Goal: Find specific page/section: Find specific page/section

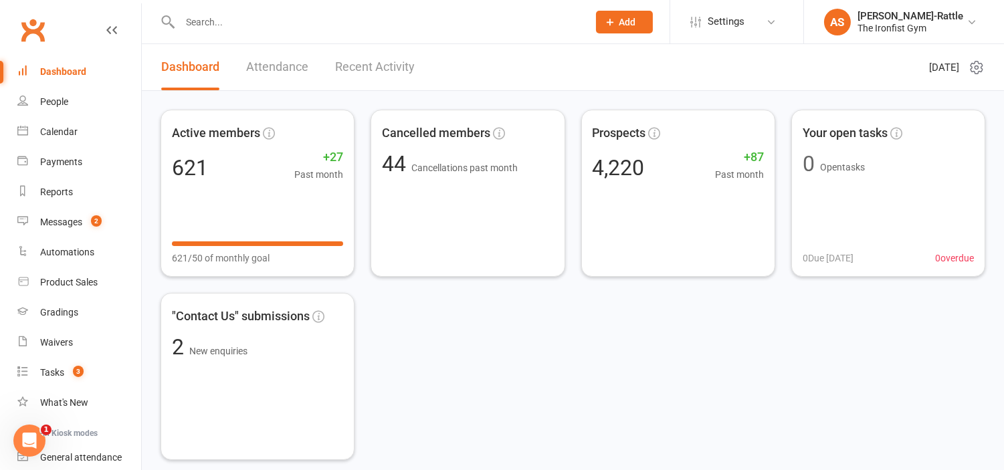
click at [381, 13] on input "text" at bounding box center [377, 22] width 403 height 19
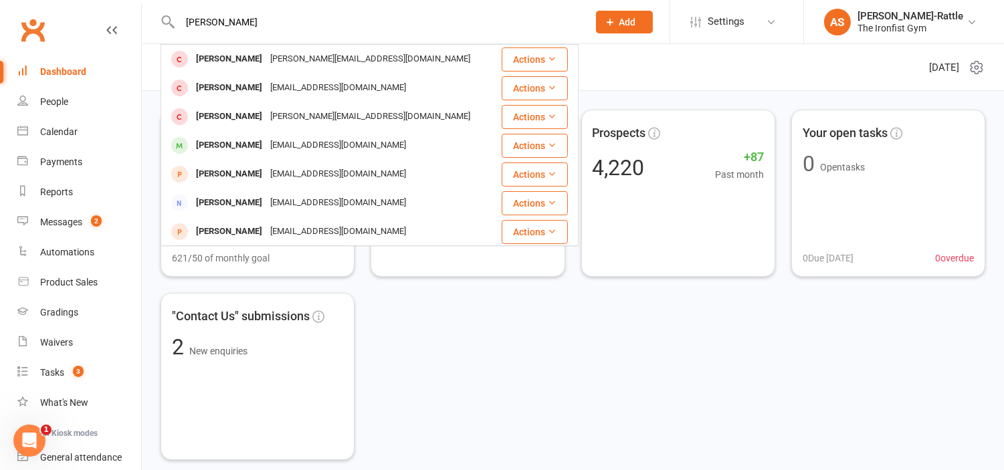
click at [352, 25] on input "[PERSON_NAME]" at bounding box center [377, 22] width 403 height 19
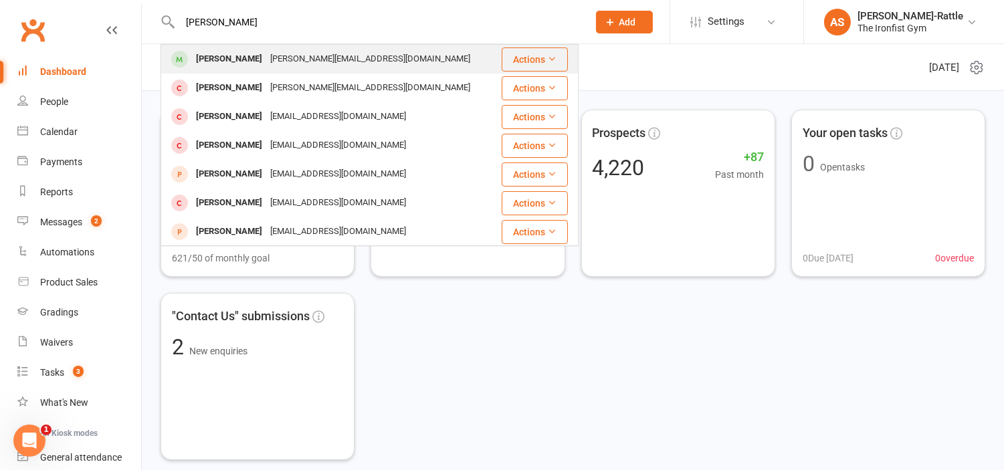
type input "[PERSON_NAME]"
click at [385, 68] on div "[PERSON_NAME][EMAIL_ADDRESS][DOMAIN_NAME]" at bounding box center [370, 59] width 208 height 19
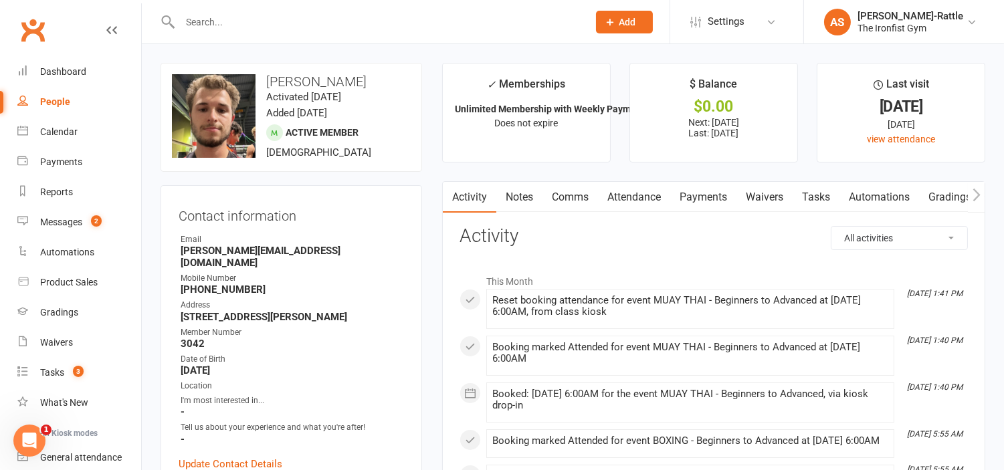
click at [722, 193] on link "Payments" at bounding box center [703, 197] width 66 height 31
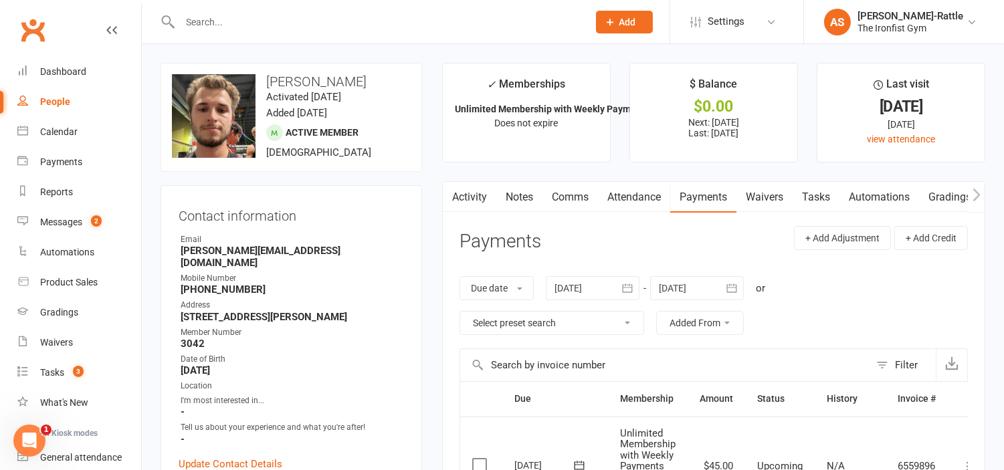
click at [629, 288] on icon "button" at bounding box center [627, 288] width 13 height 13
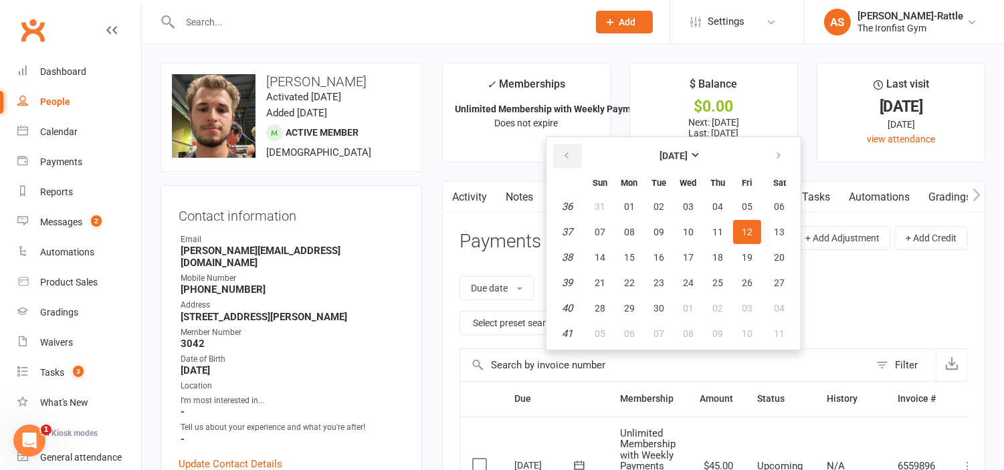
click at [576, 157] on button "button" at bounding box center [567, 156] width 29 height 24
click at [473, 199] on link "Activity" at bounding box center [470, 197] width 54 height 31
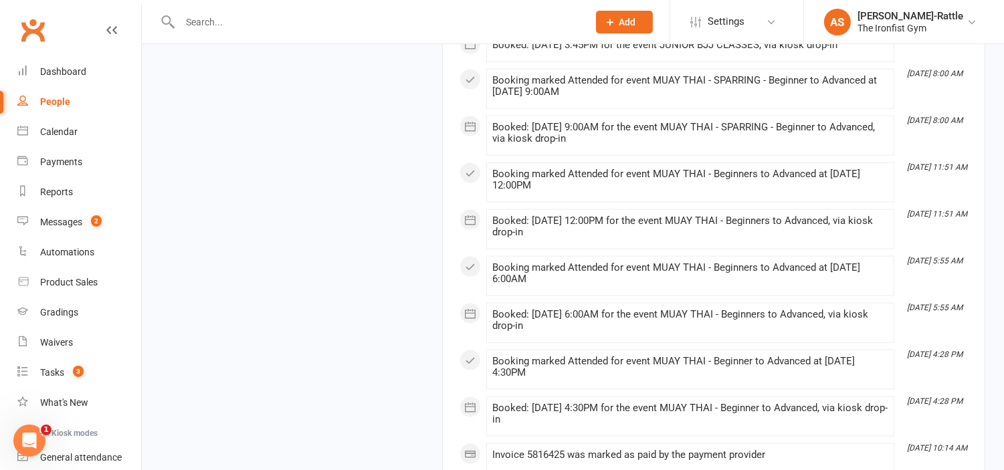
scroll to position [3638, 0]
drag, startPoint x: 752, startPoint y: 338, endPoint x: 702, endPoint y: 302, distance: 61.7
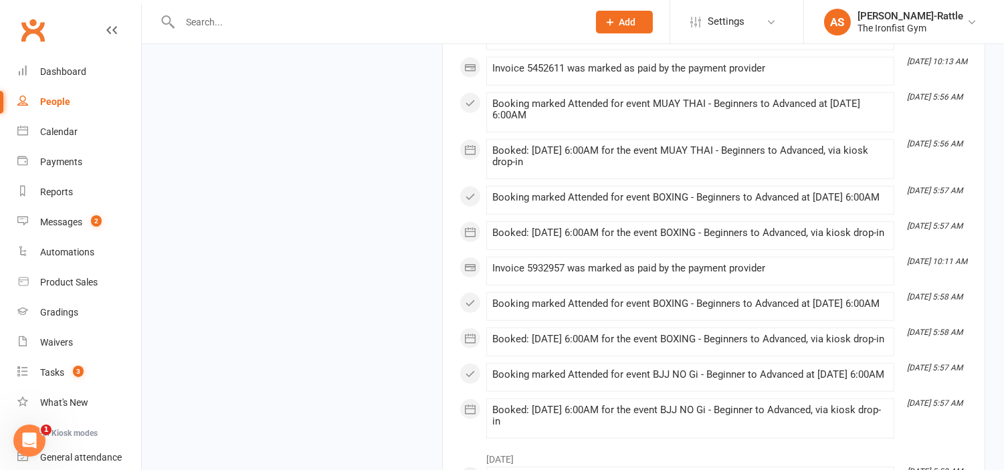
scroll to position [899, 0]
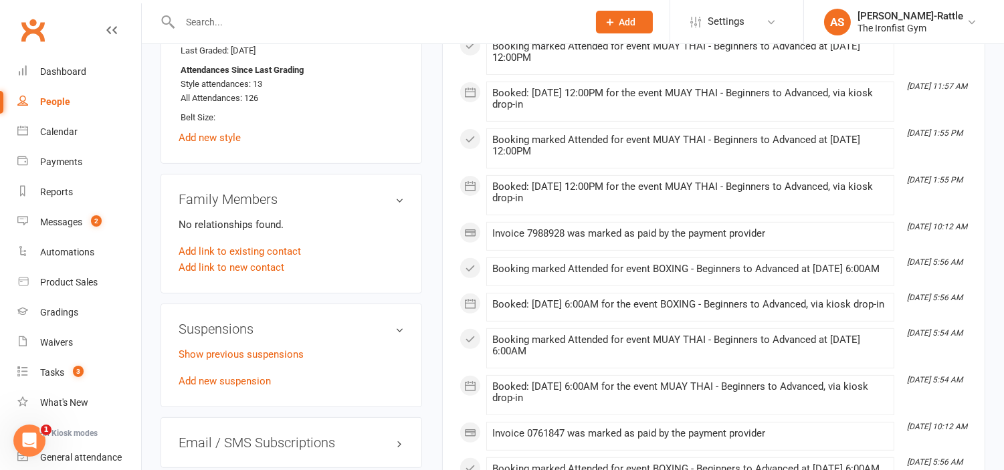
click at [281, 16] on input "text" at bounding box center [377, 22] width 403 height 19
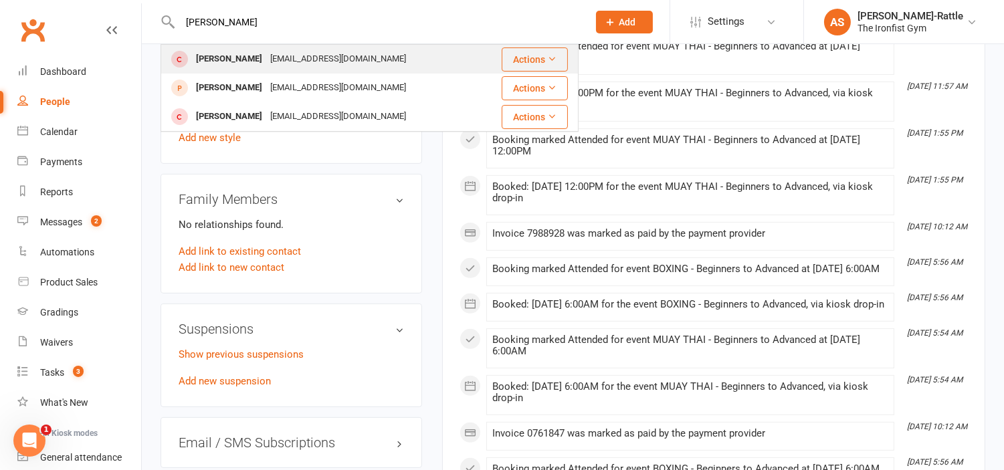
type input "[PERSON_NAME]"
click at [322, 54] on div "[EMAIL_ADDRESS][DOMAIN_NAME]" at bounding box center [338, 59] width 144 height 19
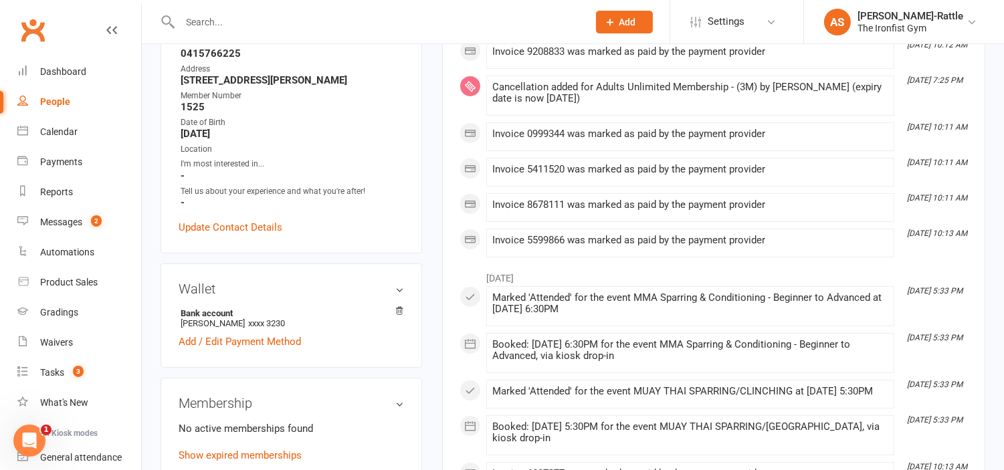
scroll to position [250, 0]
click at [64, 72] on div "Dashboard" at bounding box center [63, 71] width 46 height 11
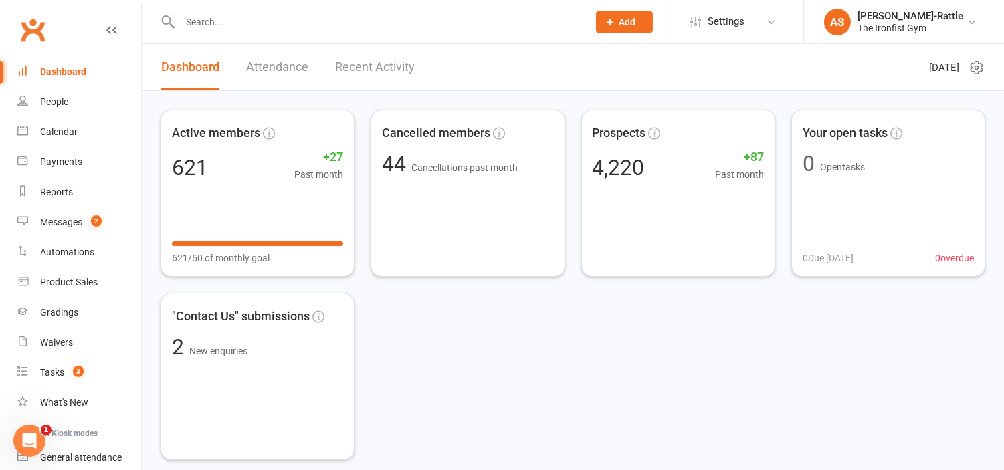
click at [332, 27] on input "text" at bounding box center [377, 22] width 403 height 19
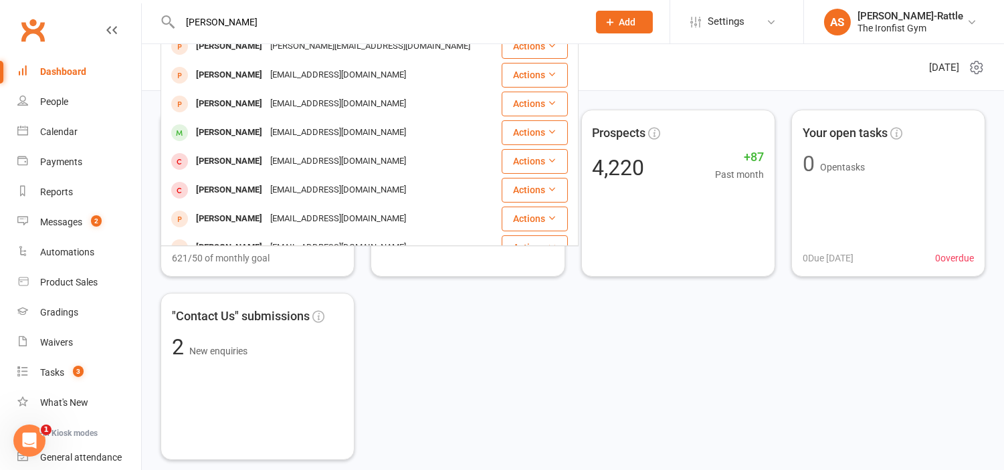
scroll to position [261, 0]
type input "[PERSON_NAME]"
click at [332, 23] on input "[PERSON_NAME]" at bounding box center [377, 22] width 403 height 19
click at [83, 68] on div "Dashboard" at bounding box center [63, 71] width 46 height 11
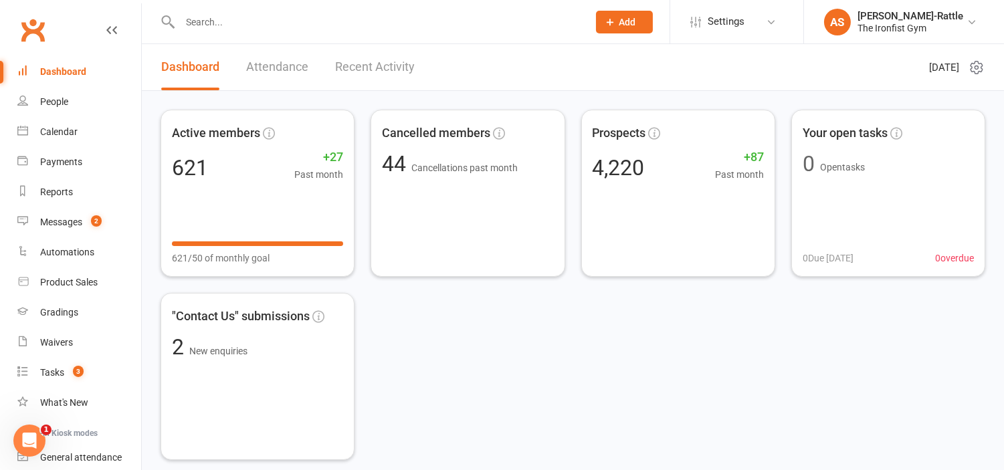
click at [229, 27] on input "text" at bounding box center [377, 22] width 403 height 19
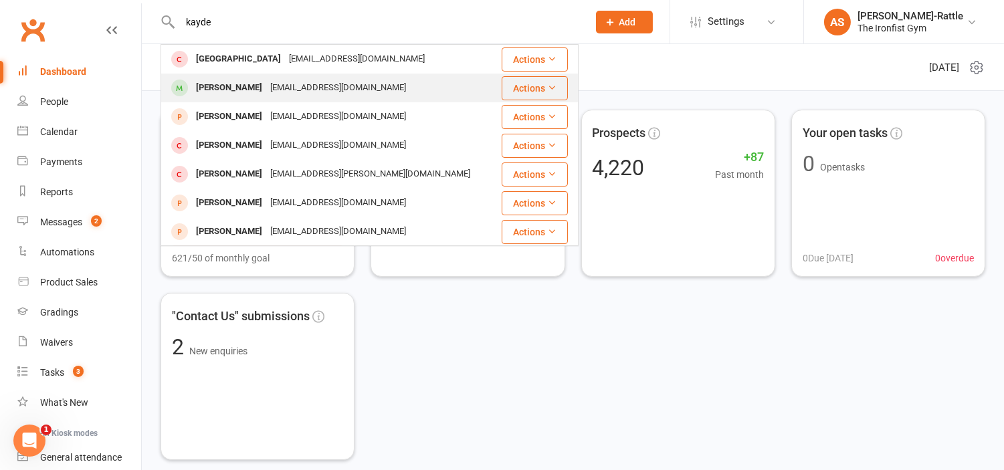
type input "kayde"
click at [266, 81] on div "[EMAIL_ADDRESS][DOMAIN_NAME]" at bounding box center [338, 87] width 144 height 19
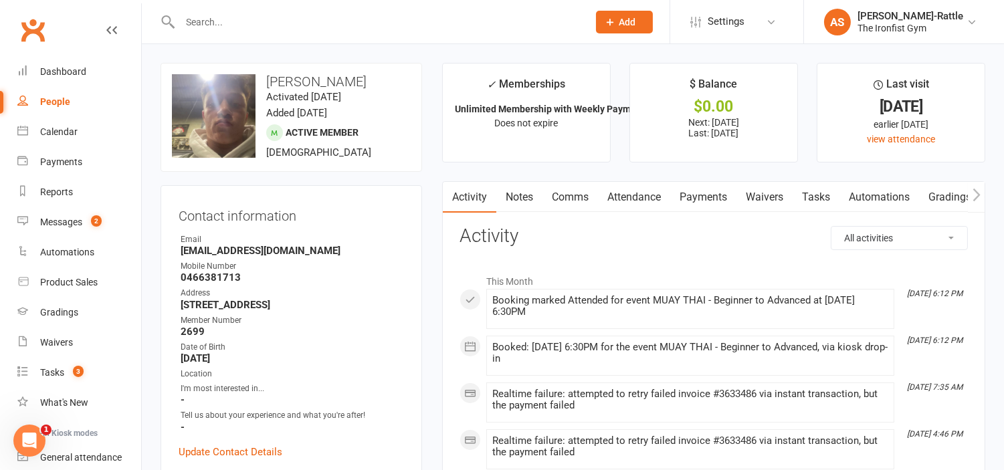
click at [705, 199] on link "Payments" at bounding box center [703, 197] width 66 height 31
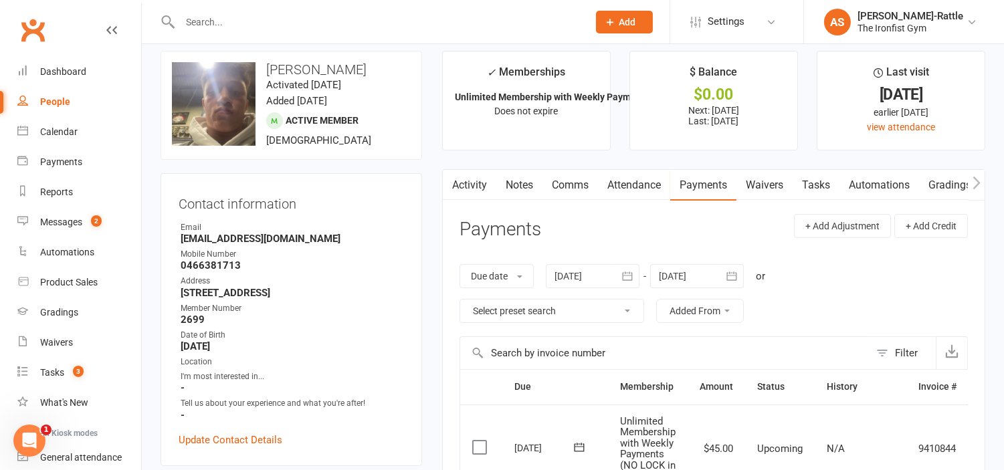
scroll to position [11, 0]
click at [620, 273] on button "button" at bounding box center [627, 277] width 24 height 24
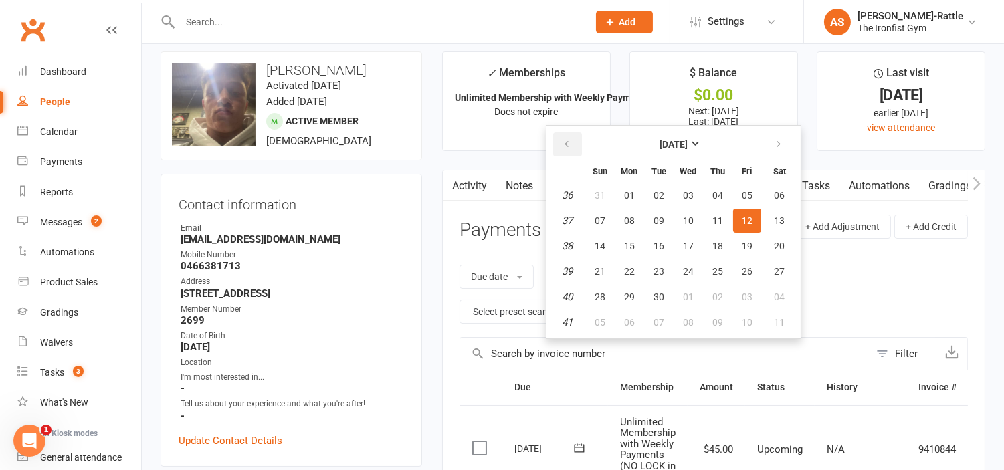
click at [573, 145] on button "button" at bounding box center [567, 144] width 29 height 24
click at [593, 195] on button "01" at bounding box center [600, 195] width 28 height 24
type input "[DATE]"
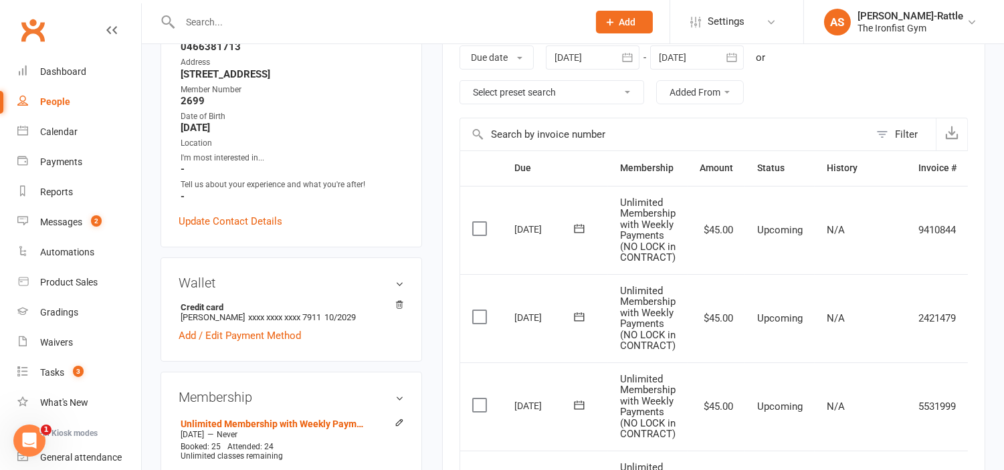
scroll to position [0, 0]
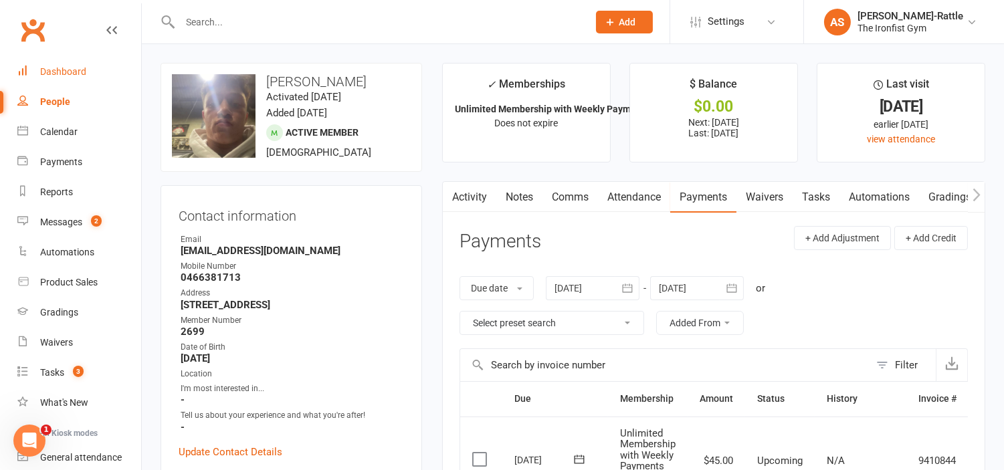
click at [64, 70] on div "Dashboard" at bounding box center [63, 71] width 46 height 11
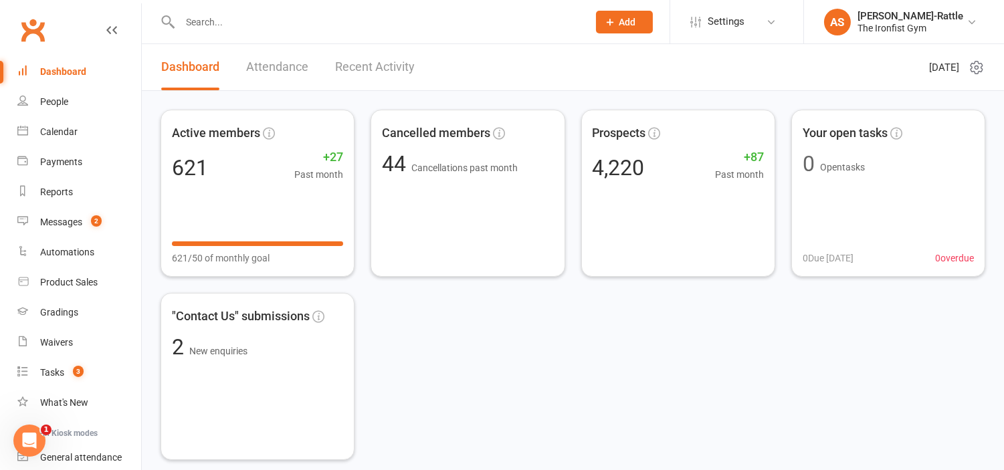
click at [315, 30] on input "text" at bounding box center [377, 22] width 403 height 19
click at [262, 20] on input "0" at bounding box center [377, 22] width 403 height 19
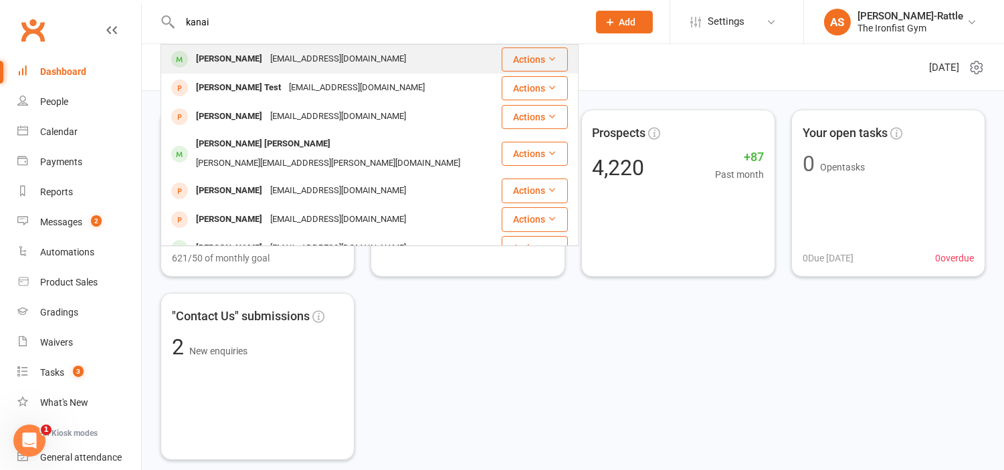
type input "kanai"
click at [266, 60] on div "[EMAIL_ADDRESS][DOMAIN_NAME]" at bounding box center [338, 59] width 144 height 19
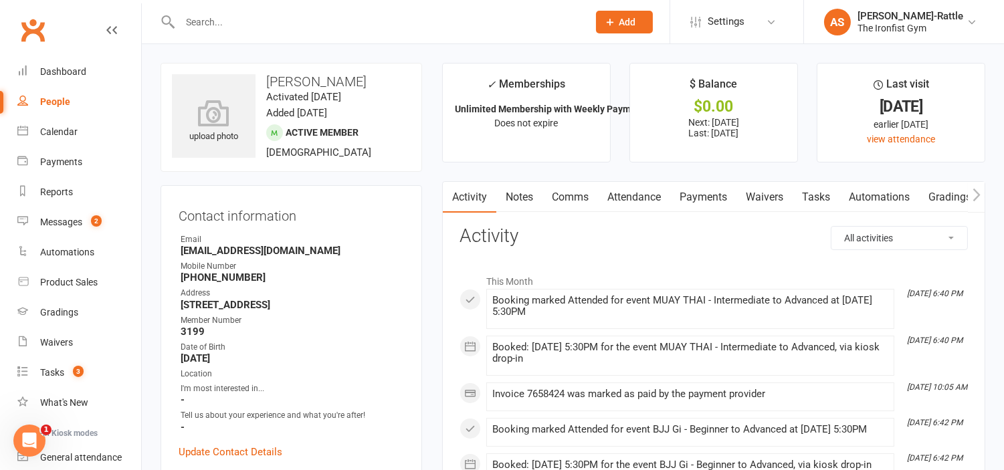
click at [714, 210] on link "Payments" at bounding box center [703, 197] width 66 height 31
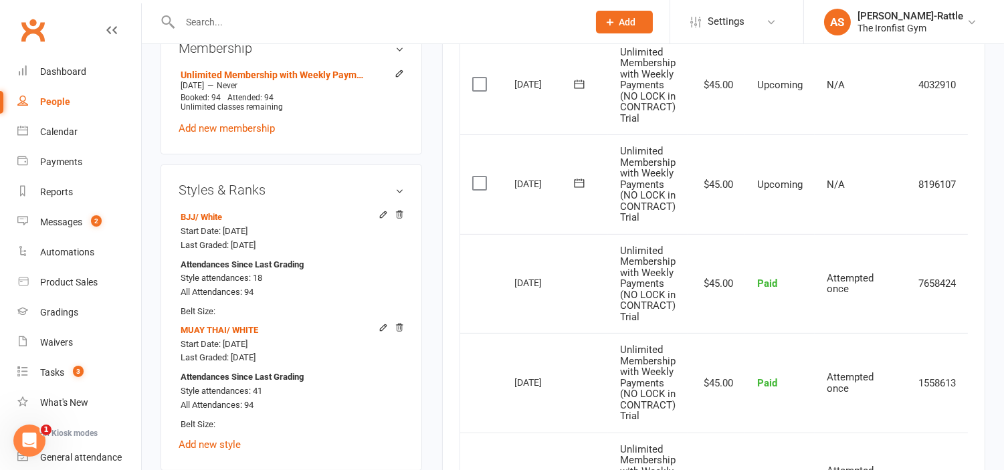
scroll to position [578, 0]
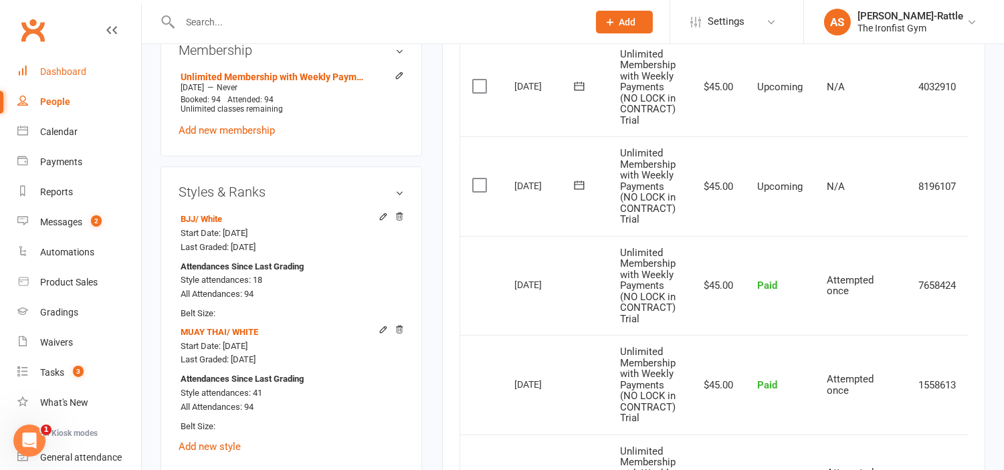
click at [43, 70] on div "Dashboard" at bounding box center [63, 71] width 46 height 11
